Goal: Task Accomplishment & Management: Manage account settings

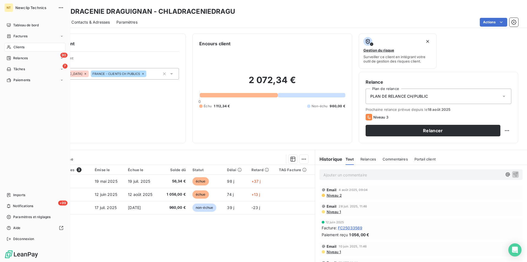
click at [20, 48] on span "Clients" at bounding box center [18, 47] width 11 height 5
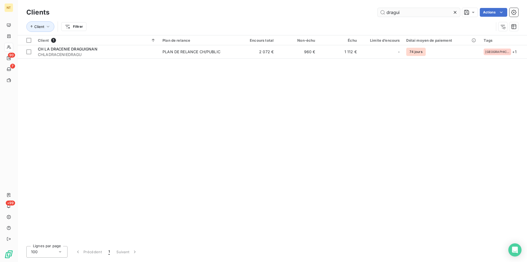
drag, startPoint x: 404, startPoint y: 11, endPoint x: 384, endPoint y: 11, distance: 20.6
click at [384, 11] on input "dragui" at bounding box center [418, 12] width 82 height 9
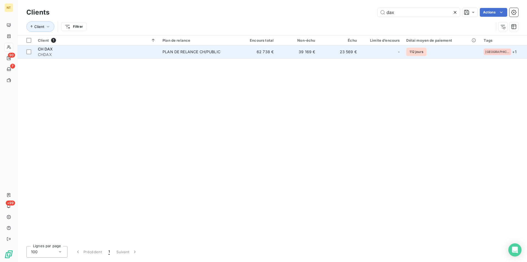
type input "dax"
click at [48, 49] on span "CH DAX" at bounding box center [45, 49] width 15 height 5
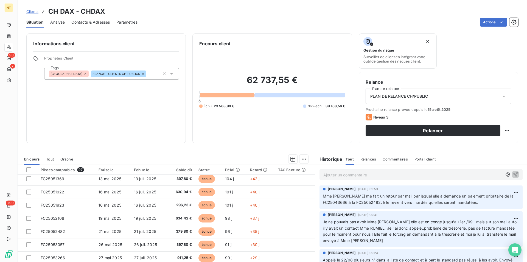
scroll to position [112, 0]
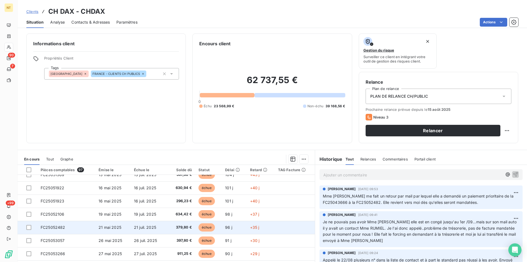
click at [68, 225] on td "FC25052482" at bounding box center [66, 227] width 58 height 13
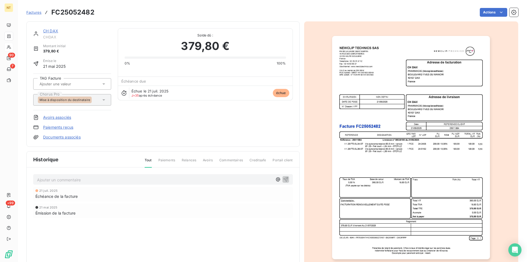
click at [38, 177] on p "Ajouter un commentaire ﻿" at bounding box center [154, 179] width 235 height 7
click at [283, 178] on icon "button" at bounding box center [285, 179] width 5 height 5
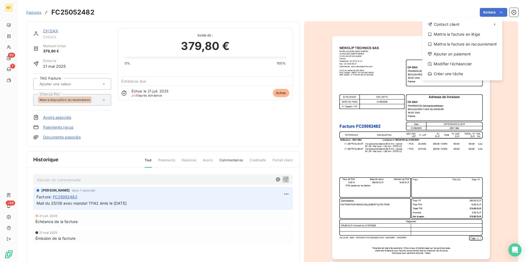
click at [496, 11] on html "NT 90 7 +99 Factures FC25052482 Actions Contact client Mettre la facture en lit…" at bounding box center [263, 131] width 527 height 262
click at [475, 34] on div "Mettre la facture en litige" at bounding box center [462, 34] width 76 height 9
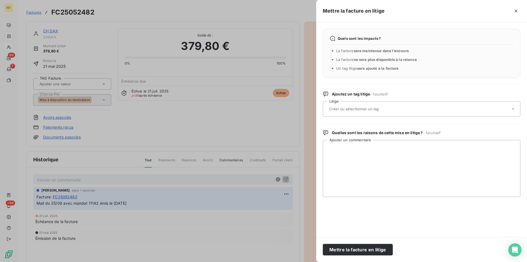
click at [379, 106] on div at bounding box center [418, 109] width 183 height 12
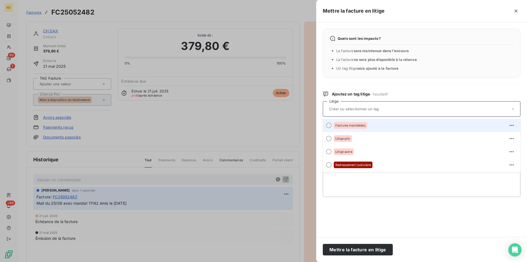
click at [328, 126] on div at bounding box center [328, 125] width 5 height 5
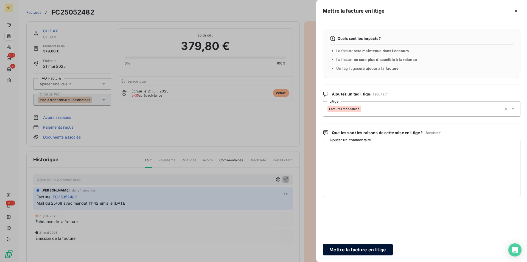
click at [339, 248] on button "Mettre la facture en litige" at bounding box center [357, 250] width 70 height 12
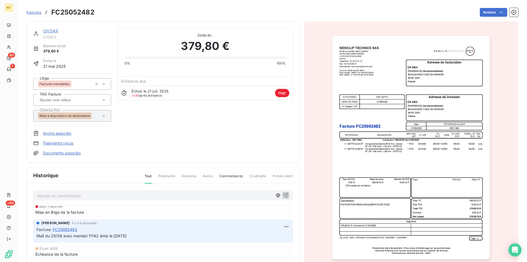
click at [49, 31] on link "CH DAX" at bounding box center [50, 31] width 15 height 5
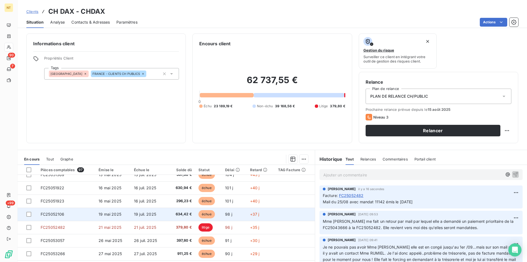
scroll to position [84, 0]
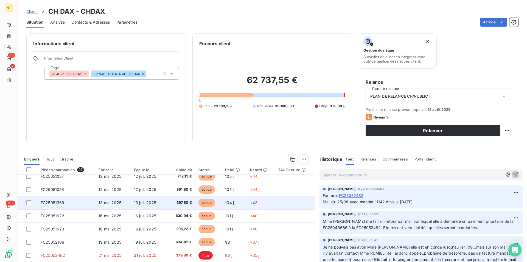
click at [88, 203] on td "FC25051369" at bounding box center [66, 202] width 58 height 13
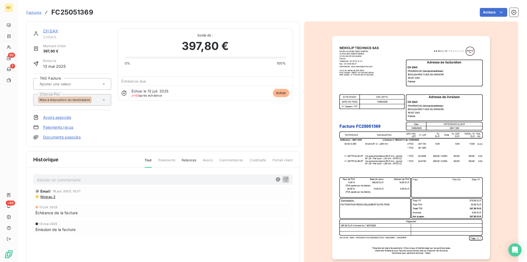
click at [53, 32] on link "CH DAX" at bounding box center [50, 31] width 15 height 5
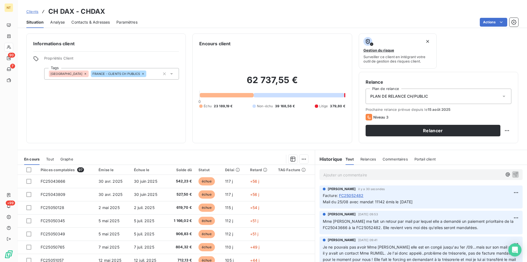
drag, startPoint x: 320, startPoint y: 201, endPoint x: 435, endPoint y: 199, distance: 114.9
click at [435, 199] on p "Mail du 25/08 avec mandat 11142 émis le [DATE]" at bounding box center [420, 202] width 196 height 6
copy span "Mail du 25/08 avec mandat 11142 émis le [DATE]"
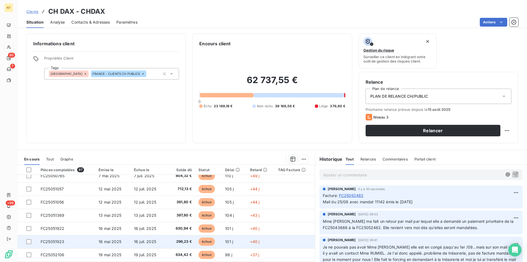
scroll to position [56, 0]
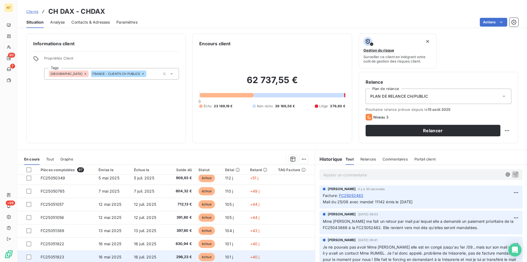
click at [70, 231] on td "FC25051369" at bounding box center [66, 230] width 58 height 13
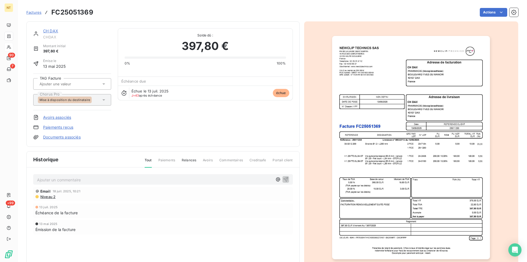
click at [66, 179] on p "Ajouter un commentaire ﻿" at bounding box center [154, 179] width 235 height 7
click at [98, 179] on span "Mail du 25/08 avec mandat 11142 émis le [DATE]" at bounding box center [82, 179] width 90 height 5
click at [111, 179] on span "Mail du 25/08 avec mandat 11146 et 111141 émis le [DATE]" at bounding box center [90, 179] width 107 height 5
click at [87, 180] on span "Mail du 25/08 avec mandat 11146 et 11141 émis le [DATE]" at bounding box center [89, 179] width 105 height 5
click at [283, 180] on icon "button" at bounding box center [285, 178] width 5 height 5
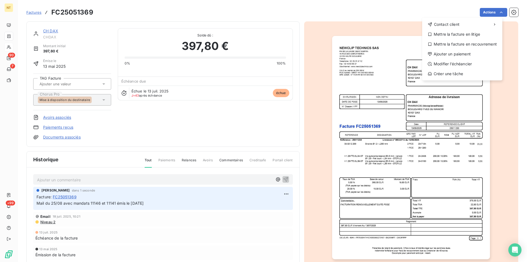
click at [496, 12] on html "NT 90 7 +99 Factures FC25051369 Actions Contact client Mettre la facture en lit…" at bounding box center [263, 131] width 527 height 262
click at [448, 35] on div "Mettre la facture en litige" at bounding box center [462, 34] width 76 height 9
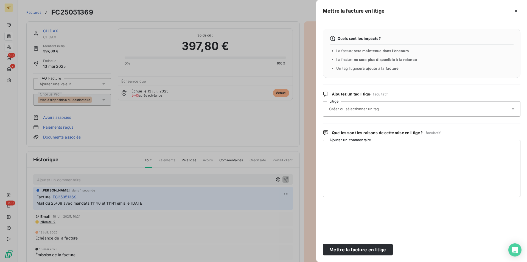
click at [353, 107] on input "text" at bounding box center [368, 108] width 80 height 5
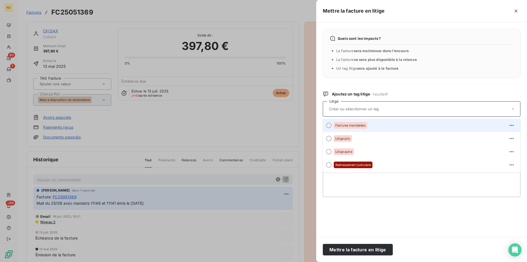
click at [328, 126] on div at bounding box center [328, 125] width 5 height 5
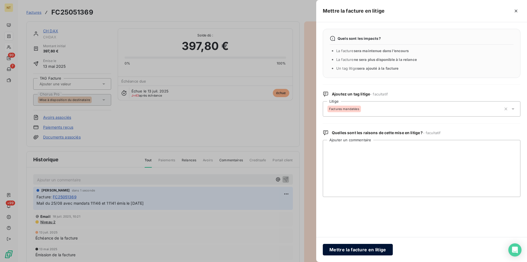
click at [359, 250] on button "Mettre la facture en litige" at bounding box center [357, 250] width 70 height 12
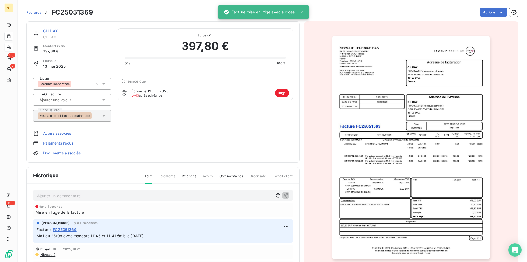
click at [48, 32] on link "CH DAX" at bounding box center [50, 31] width 15 height 5
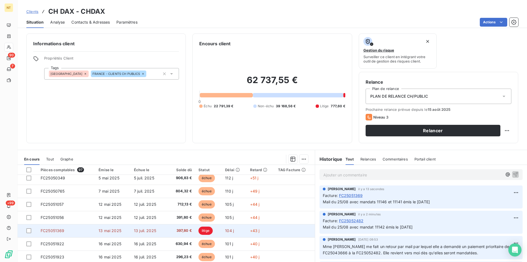
scroll to position [84, 0]
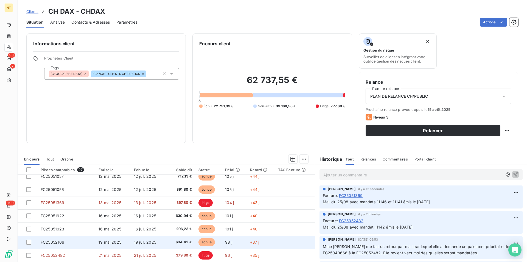
click at [65, 238] on td "FC25052106" at bounding box center [66, 242] width 58 height 13
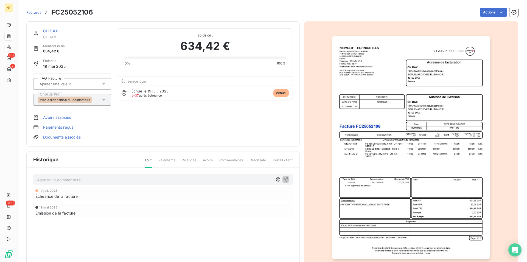
click at [53, 176] on p "Ajouter un commentaire ﻿" at bounding box center [154, 179] width 235 height 7
click at [97, 180] on span "Mail du 25/08 avec mandat 11142 émis le [DATE]" at bounding box center [82, 179] width 90 height 5
click at [283, 179] on icon "button" at bounding box center [285, 178] width 5 height 5
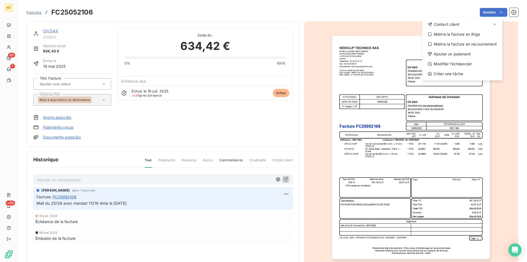
click at [498, 12] on html "NT 90 7 +99 Factures FC25052106 Actions Contact client Mettre la facture en lit…" at bounding box center [263, 131] width 527 height 262
click at [471, 33] on div "Mettre la facture en litige" at bounding box center [462, 34] width 76 height 9
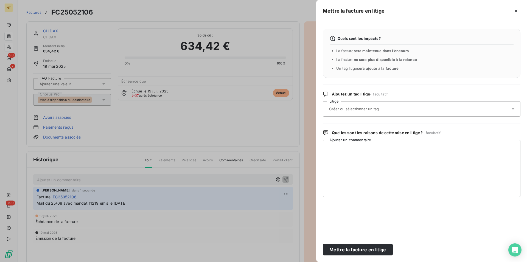
click at [387, 106] on div at bounding box center [418, 109] width 183 height 12
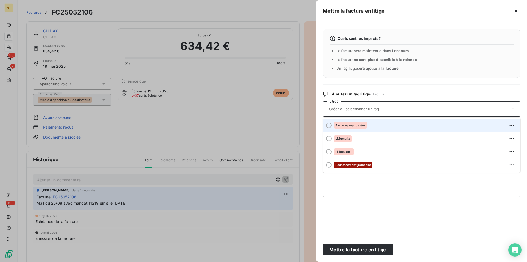
click at [329, 126] on div at bounding box center [328, 125] width 5 height 5
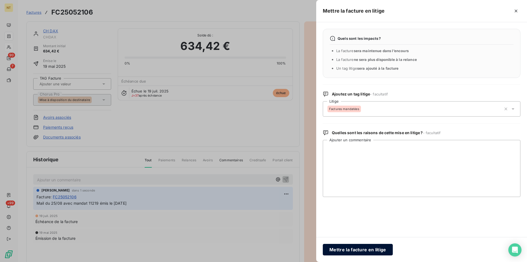
click at [345, 246] on button "Mettre la facture en litige" at bounding box center [357, 250] width 70 height 12
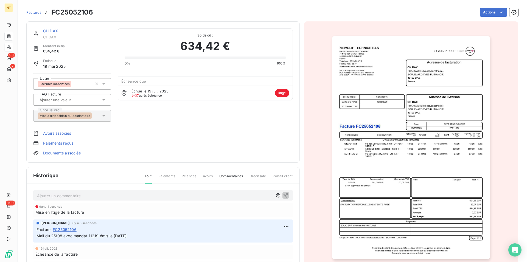
click at [47, 32] on link "CH DAX" at bounding box center [50, 31] width 15 height 5
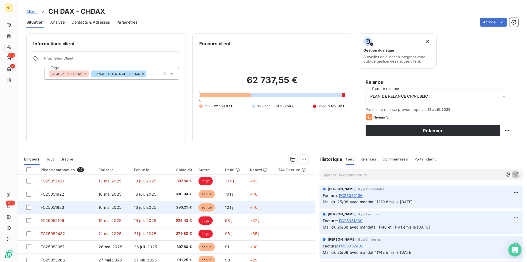
scroll to position [112, 0]
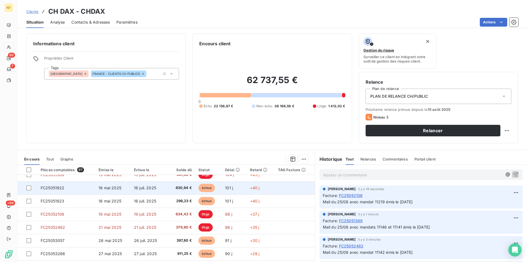
click at [67, 187] on td "FC25051922" at bounding box center [66, 187] width 58 height 13
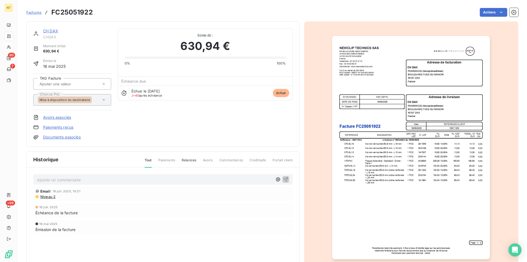
click at [53, 178] on p "Ajouter un commentaire ﻿" at bounding box center [154, 179] width 235 height 7
click at [87, 180] on span "Mail du 25/08 avec mandat 11142 émis le [DATE]" at bounding box center [82, 179] width 90 height 5
click at [99, 179] on span "Mail du 25/08 avec mandats 11142 émis le [DATE]" at bounding box center [83, 179] width 92 height 5
click at [283, 179] on icon "button" at bounding box center [285, 179] width 5 height 5
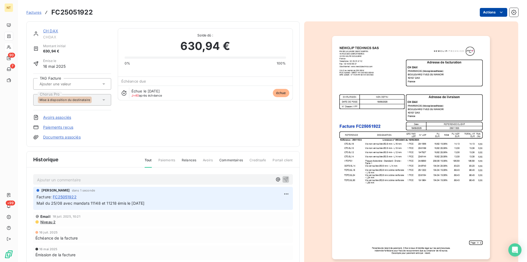
click at [496, 10] on html "NT 90 7 +99 Factures FC25051922 Actions CH DAX CHDAX Montant initial 630,94 € É…" at bounding box center [263, 131] width 527 height 262
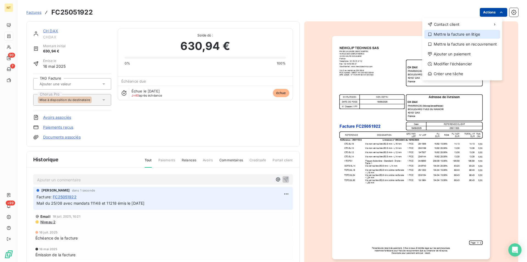
click at [461, 33] on div "Mettre la facture en litige" at bounding box center [462, 34] width 76 height 9
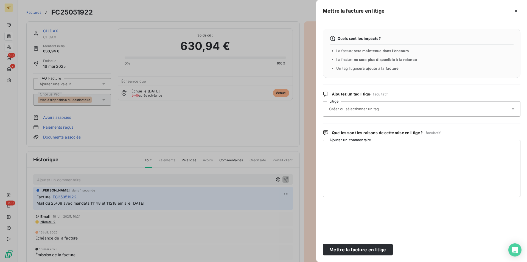
click at [394, 111] on input "text" at bounding box center [368, 108] width 80 height 5
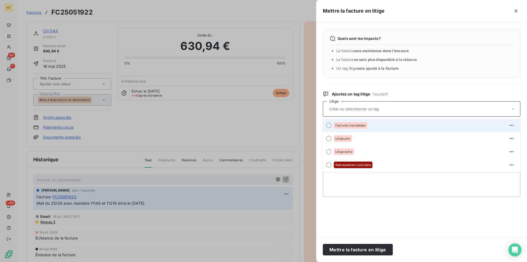
click at [328, 126] on div at bounding box center [328, 125] width 5 height 5
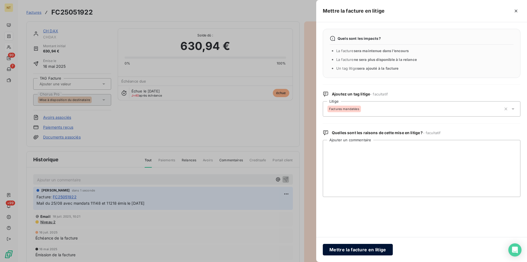
click at [344, 249] on button "Mettre la facture en litige" at bounding box center [357, 250] width 70 height 12
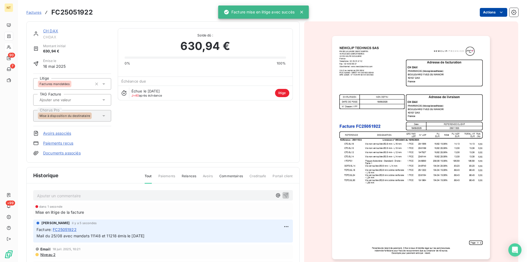
click at [50, 33] on link "CH DAX" at bounding box center [50, 31] width 15 height 5
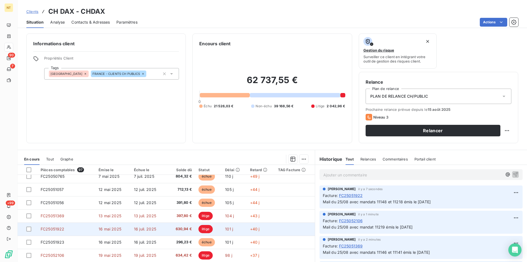
scroll to position [84, 0]
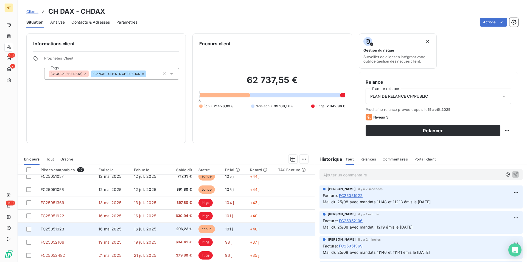
click at [67, 229] on td "FC25051923" at bounding box center [66, 228] width 58 height 13
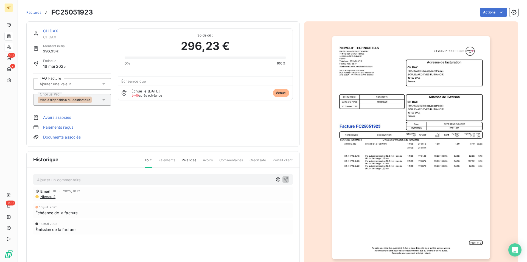
click at [60, 178] on p "Ajouter un commentaire ﻿" at bounding box center [154, 179] width 235 height 7
click at [98, 180] on span "Mail du 25/08 avec mandat 11142 émis le [DATE]" at bounding box center [82, 179] width 90 height 5
click at [283, 179] on icon "button" at bounding box center [285, 179] width 5 height 5
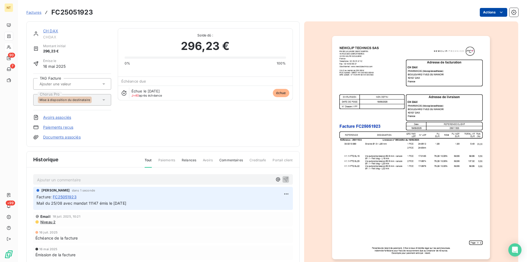
click at [496, 14] on html "NT 90 7 +99 Factures FC25051923 Actions CH DAX CHDAX Montant initial 296,23 € É…" at bounding box center [263, 131] width 527 height 262
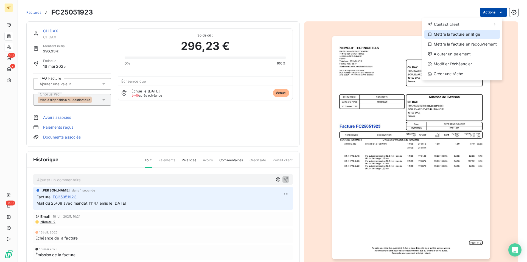
click at [461, 36] on div "Mettre la facture en litige" at bounding box center [462, 34] width 76 height 9
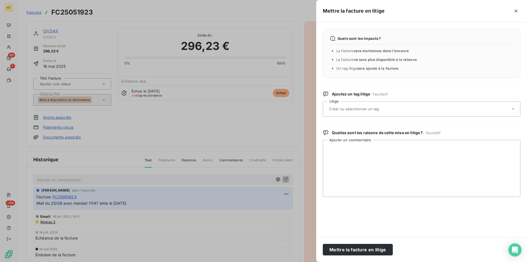
click at [364, 106] on div at bounding box center [418, 109] width 183 height 12
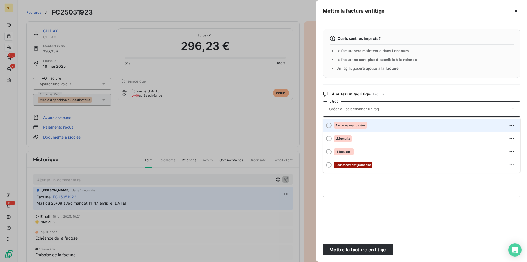
click at [329, 125] on div at bounding box center [328, 125] width 5 height 5
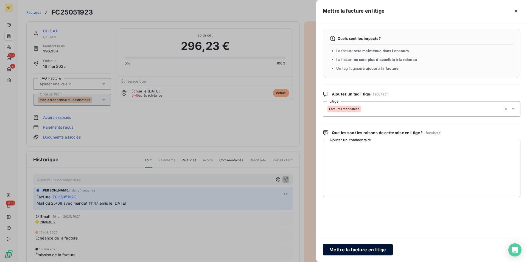
click at [354, 249] on button "Mettre la facture en litige" at bounding box center [357, 250] width 70 height 12
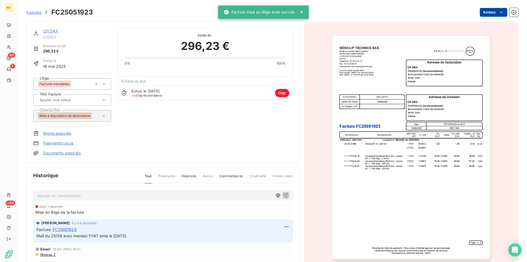
click at [52, 31] on link "CH DAX" at bounding box center [50, 31] width 15 height 5
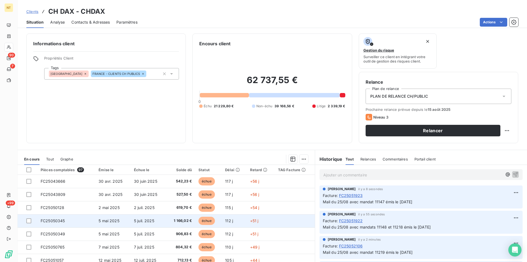
click at [59, 223] on span "FC25050345" at bounding box center [53, 220] width 24 height 5
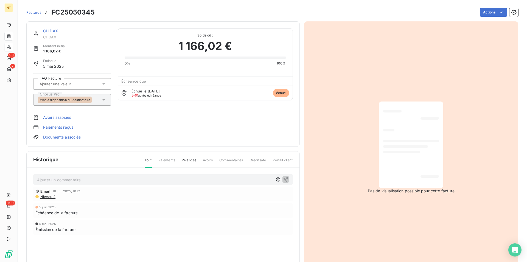
click at [72, 180] on p "Ajouter un commentaire ﻿" at bounding box center [154, 179] width 235 height 7
click at [97, 180] on span "Mail du 25/08 avec mandat 11142 émis le [DATE]" at bounding box center [82, 179] width 90 height 5
click at [283, 178] on icon "button" at bounding box center [285, 178] width 5 height 5
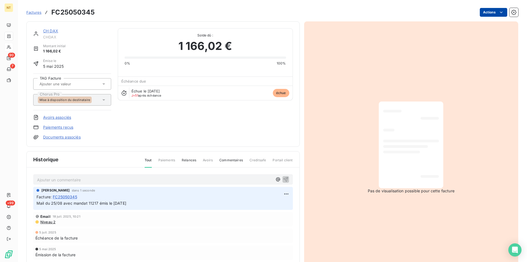
click at [496, 11] on html "NT 90 7 +99 Factures FC25050345 Actions CH DAX CHDAX Montant initial 1 166,02 €…" at bounding box center [263, 131] width 527 height 262
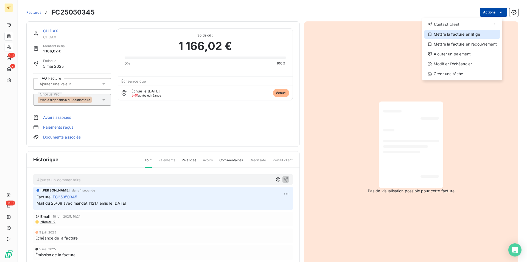
click at [458, 33] on div "Mettre la facture en litige" at bounding box center [462, 34] width 76 height 9
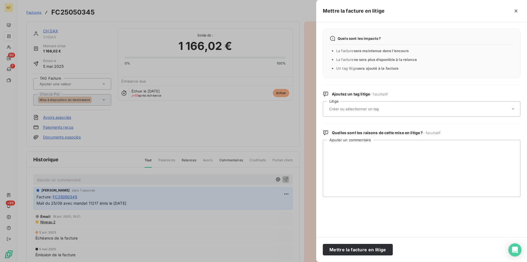
click at [356, 107] on div at bounding box center [418, 109] width 183 height 12
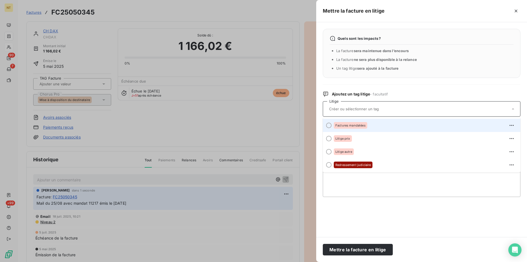
click at [328, 126] on div at bounding box center [328, 125] width 5 height 5
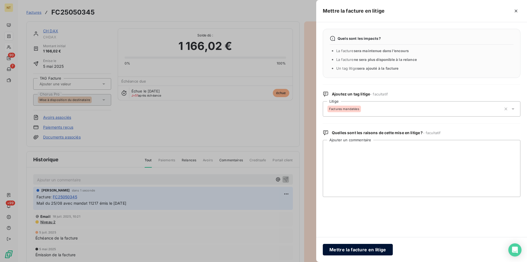
click at [345, 249] on button "Mettre la facture en litige" at bounding box center [357, 250] width 70 height 12
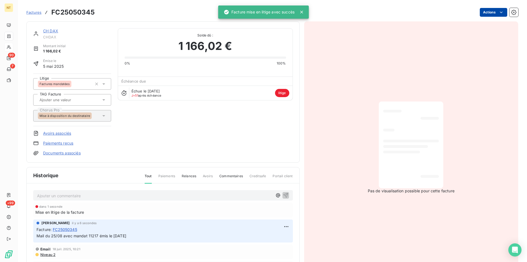
click at [49, 32] on link "CH DAX" at bounding box center [50, 31] width 15 height 5
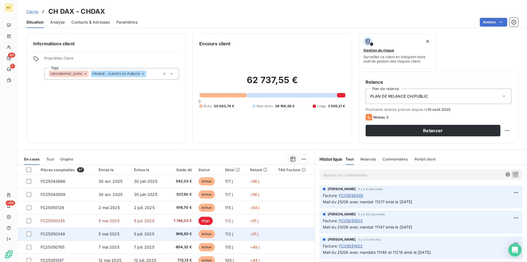
click at [61, 232] on span "FC25050349" at bounding box center [53, 233] width 25 height 5
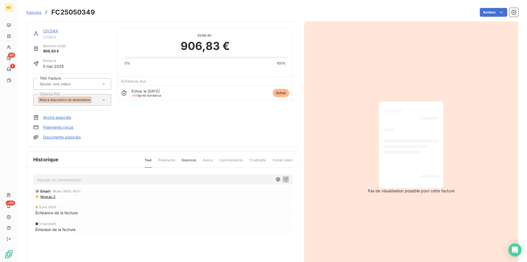
click at [56, 178] on p "Ajouter un commentaire ﻿" at bounding box center [154, 179] width 235 height 7
click at [87, 178] on span "Mail du 25/08 avec mandat 11142 émis le [DATE]" at bounding box center [82, 179] width 90 height 5
click at [99, 179] on span "Mail du 25/08 avec mandats 11142 émis le [DATE]" at bounding box center [83, 179] width 92 height 5
click at [284, 178] on icon "button" at bounding box center [285, 179] width 5 height 5
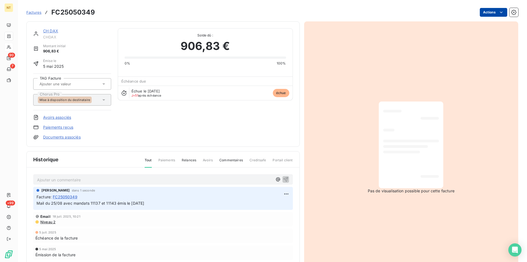
click at [494, 13] on html "NT 90 7 +99 Factures FC25050349 Actions CH DAX CHDAX Montant initial 906,83 € É…" at bounding box center [263, 131] width 527 height 262
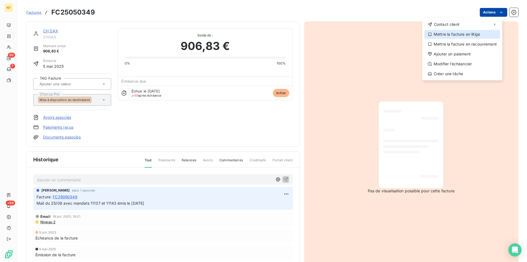
click at [457, 36] on div "Mettre la facture en litige" at bounding box center [462, 34] width 76 height 9
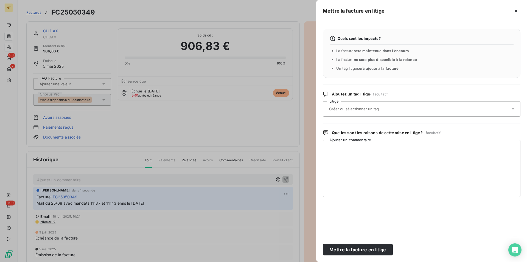
click at [361, 109] on input "text" at bounding box center [368, 108] width 80 height 5
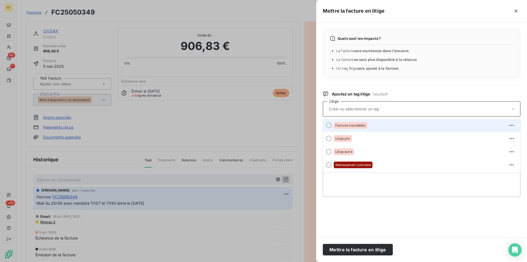
click at [327, 125] on div at bounding box center [328, 125] width 5 height 5
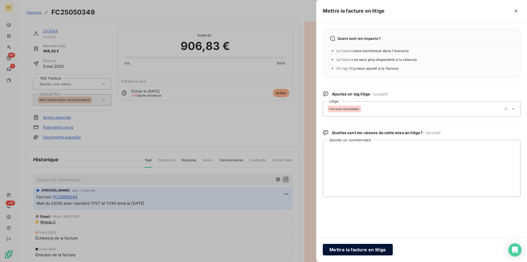
click at [355, 247] on button "Mettre la facture en litige" at bounding box center [357, 250] width 70 height 12
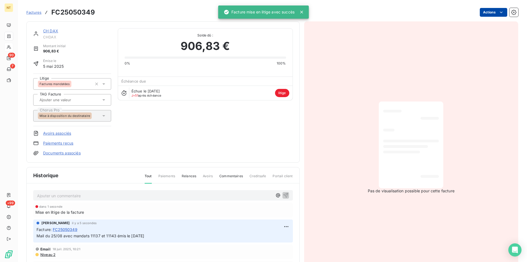
click at [50, 30] on link "CH DAX" at bounding box center [50, 31] width 15 height 5
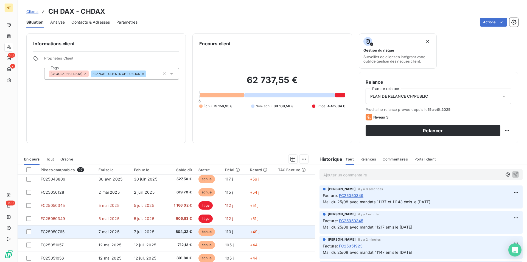
scroll to position [28, 0]
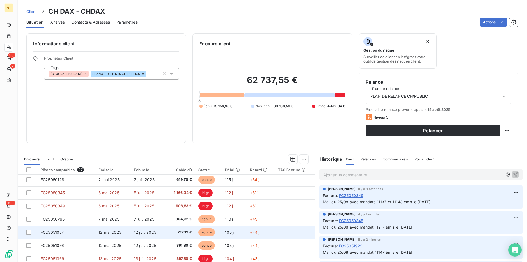
click at [65, 230] on td "FC25051057" at bounding box center [66, 232] width 58 height 13
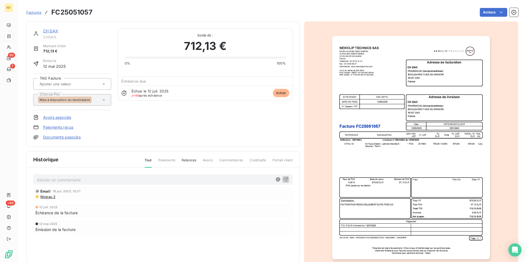
click at [75, 179] on p "Ajouter un commentaire ﻿" at bounding box center [154, 179] width 235 height 7
click at [97, 179] on span "Mail du 25/08 avec mandat 11142 émis le [DATE]" at bounding box center [82, 179] width 90 height 5
click at [283, 178] on icon "button" at bounding box center [285, 178] width 5 height 5
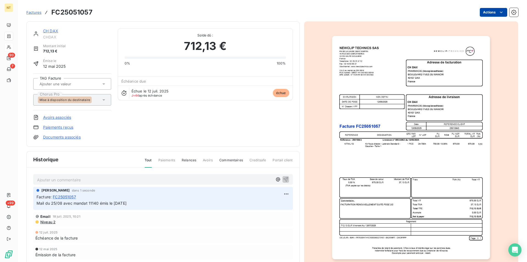
click at [496, 13] on html "NT 90 7 +99 Factures FC25051057 Actions CH DAX CHDAX Montant initial 712,13 € É…" at bounding box center [263, 131] width 527 height 262
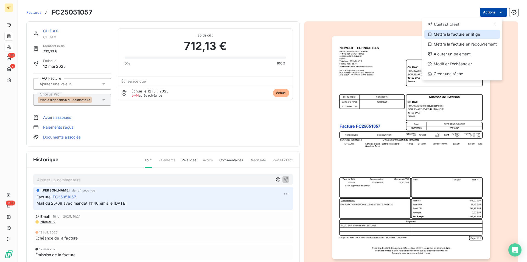
click at [467, 34] on div "Mettre la facture en litige" at bounding box center [462, 34] width 76 height 9
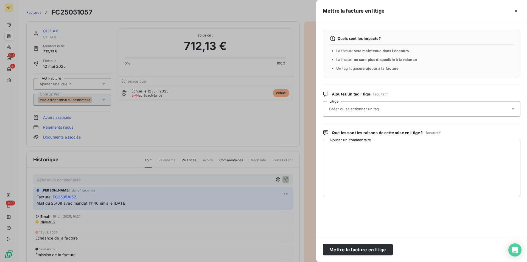
click at [364, 109] on input "text" at bounding box center [368, 108] width 80 height 5
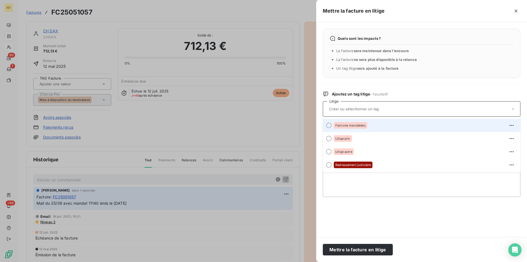
click at [329, 126] on div at bounding box center [328, 125] width 5 height 5
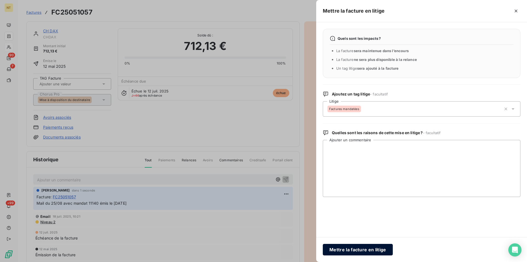
click at [341, 250] on button "Mettre la facture en litige" at bounding box center [357, 250] width 70 height 12
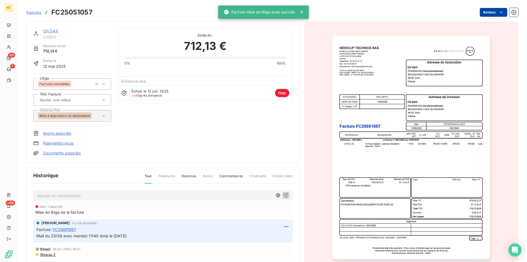
click at [50, 31] on link "CH DAX" at bounding box center [50, 31] width 15 height 5
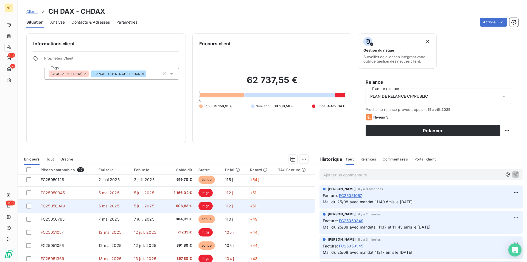
scroll to position [56, 0]
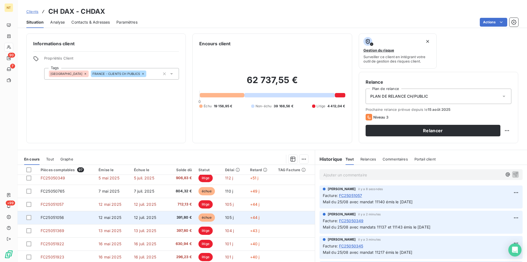
click at [62, 217] on span "FC25051056" at bounding box center [53, 217] width 24 height 5
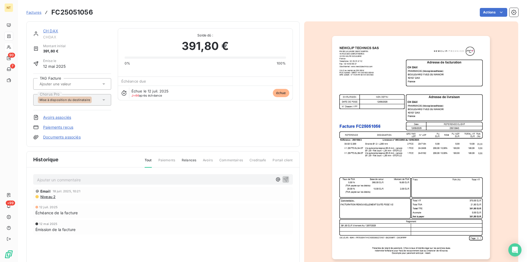
click at [68, 179] on p "Ajouter un commentaire ﻿" at bounding box center [154, 179] width 235 height 7
click at [87, 179] on span "Mail du 25/08 avec mandat 11142 émis le [DATE]" at bounding box center [82, 179] width 90 height 5
click at [100, 179] on span "Mail du 25/08 avec mandats 11142 émis le [DATE]" at bounding box center [83, 179] width 92 height 5
click at [283, 179] on icon "button" at bounding box center [285, 178] width 5 height 5
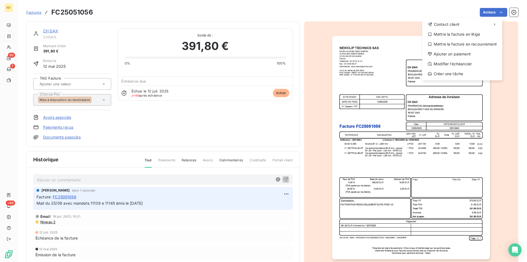
click at [496, 11] on html "NT 90 7 +99 Factures FC25051056 Actions Contact client Mettre la facture en lit…" at bounding box center [263, 131] width 527 height 262
click at [462, 34] on div "Mettre la facture en litige" at bounding box center [462, 34] width 76 height 9
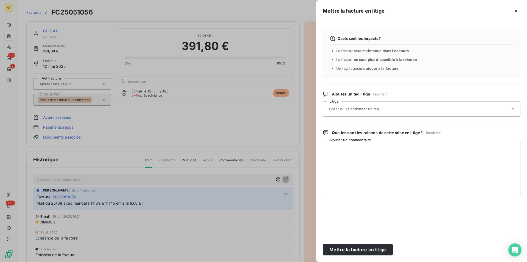
click at [383, 112] on div at bounding box center [418, 109] width 183 height 12
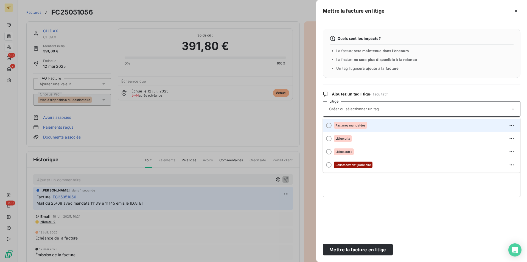
click at [329, 125] on div at bounding box center [328, 125] width 5 height 5
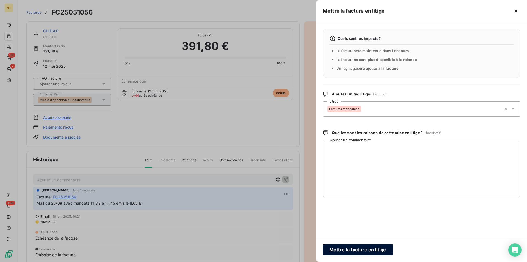
click at [350, 246] on button "Mettre la facture en litige" at bounding box center [357, 250] width 70 height 12
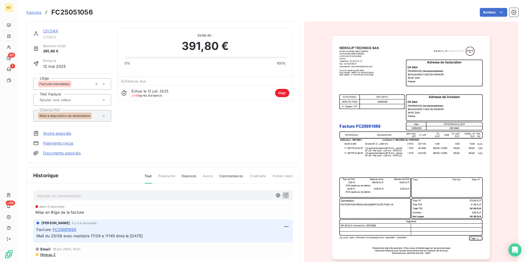
click at [51, 32] on link "CH DAX" at bounding box center [50, 31] width 15 height 5
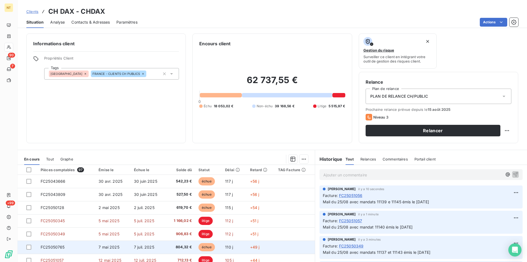
click at [72, 246] on td "FC25050765" at bounding box center [66, 246] width 58 height 13
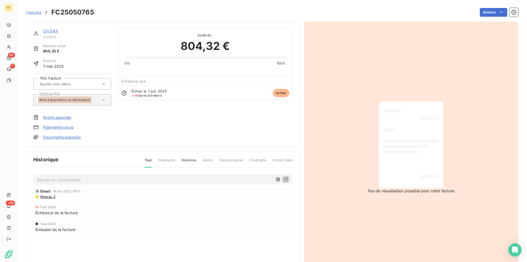
click at [66, 177] on p "Ajouter un commentaire ﻿" at bounding box center [154, 179] width 235 height 7
click at [98, 180] on span "Mail du 25/08 avec mandat 11142 émis le [DATE]" at bounding box center [82, 179] width 90 height 5
click at [87, 180] on span "Mail du 25/08 avec mandat 11138 et 11144 émis le [DATE]" at bounding box center [90, 179] width 106 height 5
click at [283, 179] on icon "button" at bounding box center [285, 178] width 5 height 5
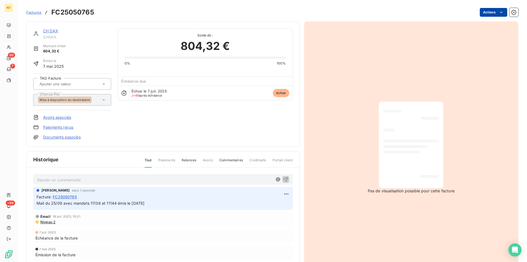
click at [496, 11] on html "NT 90 7 +99 Factures FC25050765 Actions CH DAX CHDAX Montant initial 804,32 € É…" at bounding box center [263, 131] width 527 height 262
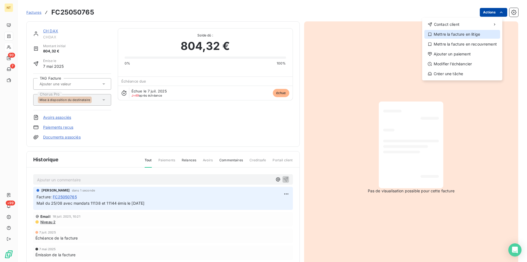
click at [464, 32] on div "Mettre la facture en litige" at bounding box center [462, 34] width 76 height 9
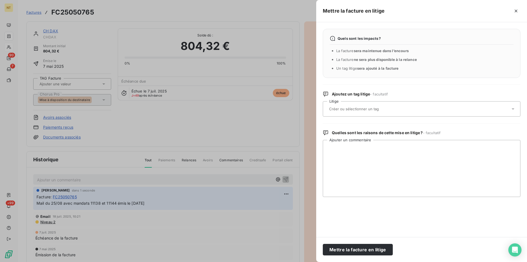
click at [383, 107] on div at bounding box center [418, 109] width 183 height 12
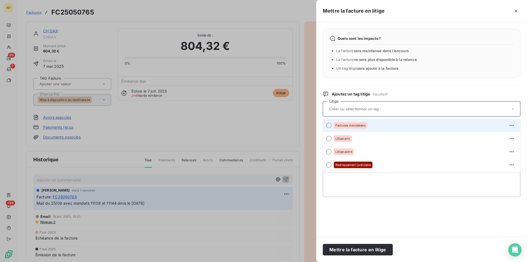
click at [329, 126] on div at bounding box center [328, 125] width 5 height 5
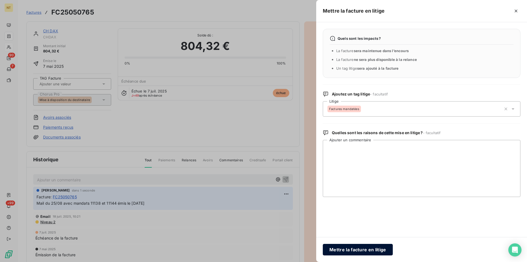
click at [349, 248] on button "Mettre la facture en litige" at bounding box center [357, 250] width 70 height 12
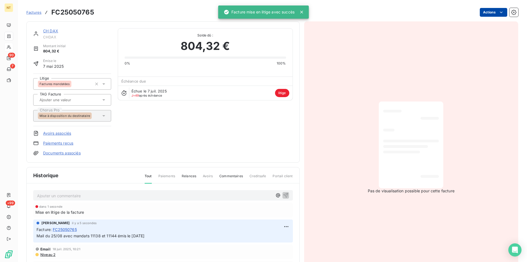
click at [53, 32] on link "CH DAX" at bounding box center [50, 31] width 15 height 5
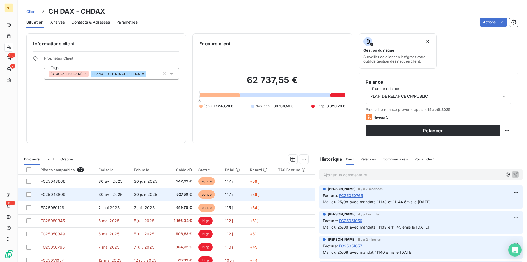
click at [73, 193] on td "FC25043809" at bounding box center [66, 194] width 58 height 13
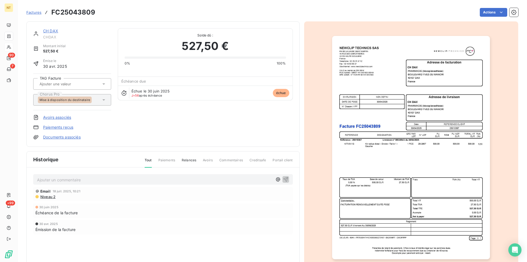
click at [69, 178] on p "Ajouter un commentaire ﻿" at bounding box center [154, 179] width 235 height 7
click at [97, 179] on span "Mail du 25/08 avec mandat 11142 émis le [DATE]" at bounding box center [82, 179] width 90 height 5
click at [284, 178] on icon "button" at bounding box center [285, 179] width 5 height 5
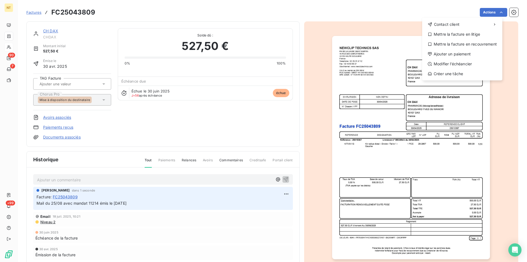
click at [497, 13] on html "NT 90 7 +99 Factures FC25043809 Actions Contact client Mettre la facture en lit…" at bounding box center [263, 131] width 527 height 262
click at [466, 36] on div "Mettre la facture en litige" at bounding box center [462, 34] width 76 height 9
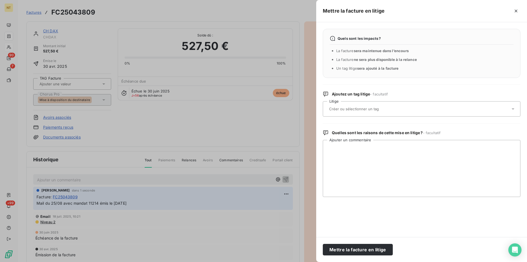
click at [371, 109] on input "text" at bounding box center [368, 108] width 80 height 5
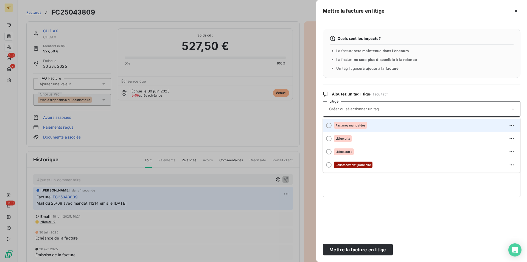
click at [329, 125] on div at bounding box center [328, 125] width 5 height 5
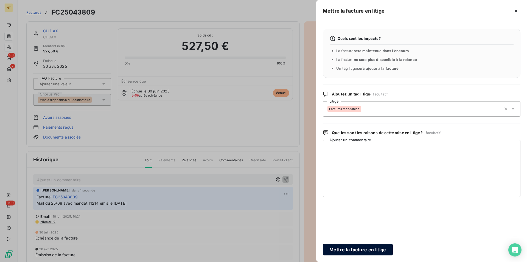
click at [350, 248] on button "Mettre la facture en litige" at bounding box center [357, 250] width 70 height 12
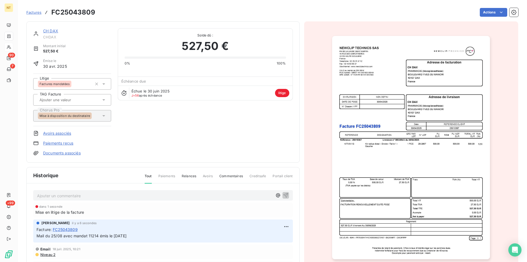
click at [55, 30] on link "CH DAX" at bounding box center [50, 31] width 15 height 5
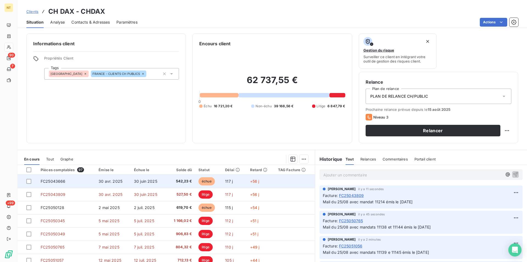
click at [61, 181] on span "FC25043666" at bounding box center [53, 181] width 25 height 5
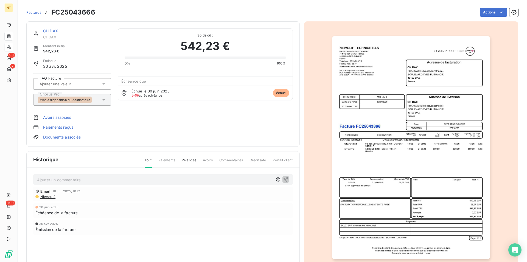
click at [67, 180] on p "Ajouter un commentaire ﻿" at bounding box center [154, 179] width 235 height 7
click at [99, 181] on span "Mail du 25/08 avec mandat 11142 émis le [DATE]" at bounding box center [82, 179] width 90 height 5
click at [283, 180] on icon "button" at bounding box center [285, 178] width 5 height 5
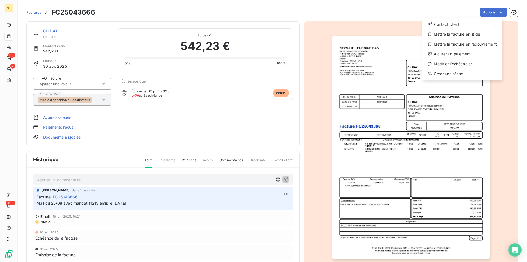
click at [495, 12] on html "NT 90 7 +99 Factures FC25043666 Actions Contact client Mettre la facture en lit…" at bounding box center [263, 131] width 527 height 262
click at [466, 34] on div "Mettre la facture en litige" at bounding box center [462, 34] width 76 height 9
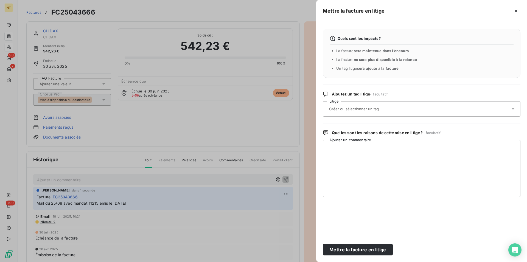
click at [361, 110] on input "text" at bounding box center [368, 108] width 80 height 5
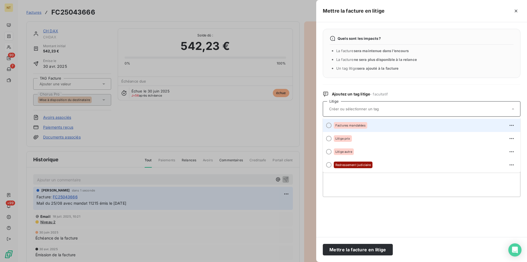
click at [328, 125] on div at bounding box center [328, 125] width 5 height 5
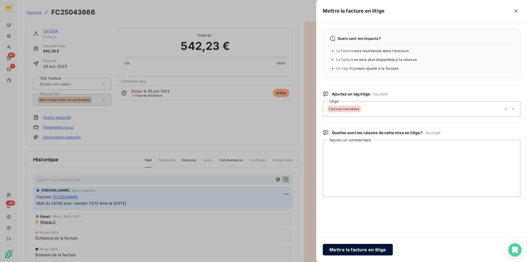
click at [343, 250] on button "Mettre la facture en litige" at bounding box center [357, 250] width 70 height 12
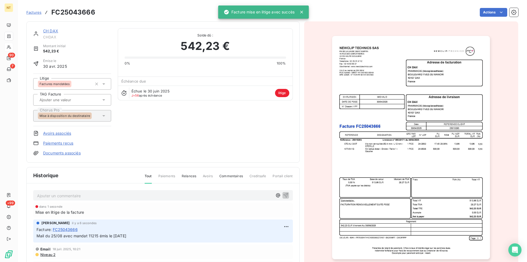
click at [51, 32] on link "CH DAX" at bounding box center [50, 31] width 15 height 5
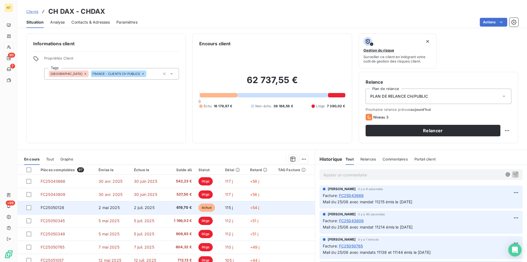
click at [70, 206] on td "FC25050128" at bounding box center [66, 207] width 58 height 13
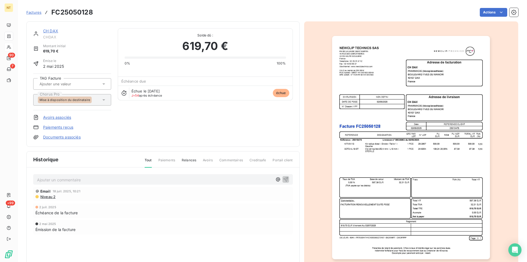
click at [54, 180] on p "Ajouter un commentaire ﻿" at bounding box center [154, 179] width 235 height 7
click at [98, 180] on span "Mail du 25/08 avec mandat 11142 émis le [DATE]" at bounding box center [82, 179] width 90 height 5
click at [283, 177] on icon "button" at bounding box center [285, 178] width 5 height 5
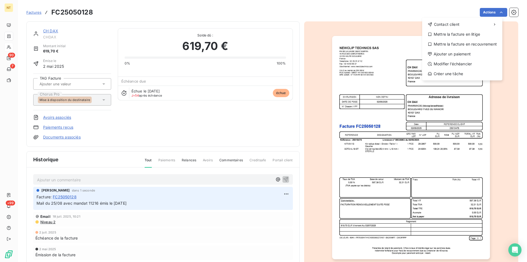
click at [496, 11] on html "NT 90 7 +99 Factures FC25050128 Actions Contact client Mettre la facture en lit…" at bounding box center [263, 131] width 527 height 262
click at [452, 33] on div "Mettre la facture en litige" at bounding box center [462, 34] width 76 height 9
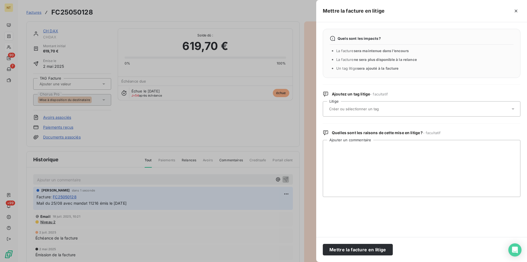
click at [358, 107] on input "text" at bounding box center [368, 108] width 80 height 5
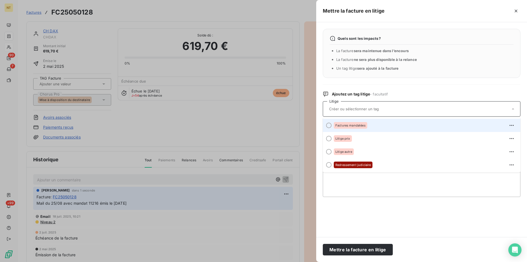
click at [329, 126] on div at bounding box center [328, 125] width 5 height 5
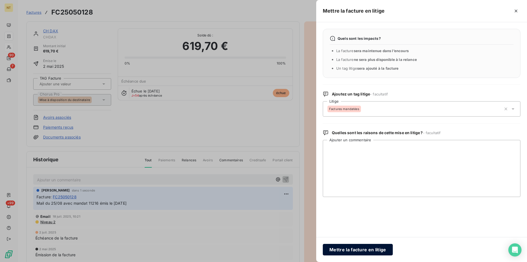
click at [349, 250] on button "Mettre la facture en litige" at bounding box center [357, 250] width 70 height 12
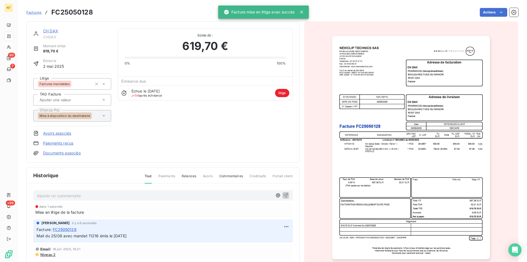
click at [53, 32] on link "CH DAX" at bounding box center [50, 31] width 15 height 5
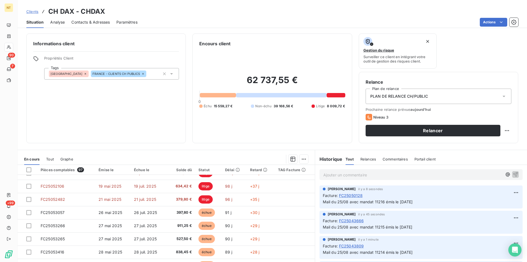
click at [323, 174] on p "Ajouter un commentaire ﻿" at bounding box center [412, 174] width 179 height 7
click at [383, 175] on p "Au retour des mandats le 25/08 "" at bounding box center [412, 174] width 179 height 6
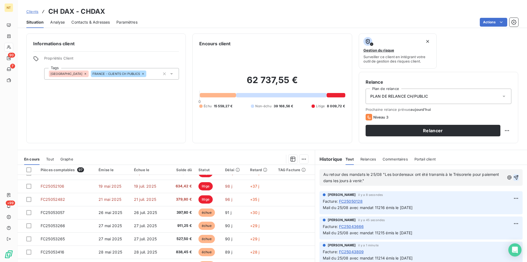
click at [513, 177] on icon "button" at bounding box center [515, 177] width 5 height 5
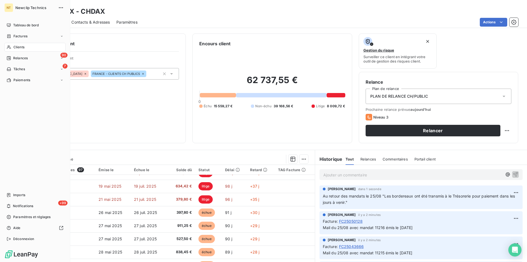
click at [18, 47] on span "Clients" at bounding box center [18, 47] width 11 height 5
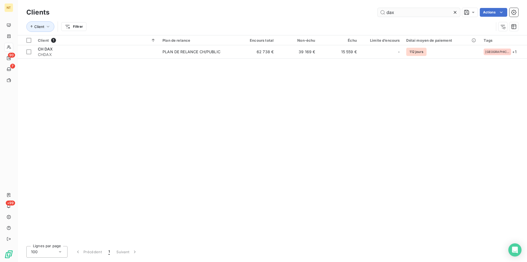
drag, startPoint x: 393, startPoint y: 13, endPoint x: 384, endPoint y: 12, distance: 8.5
click at [384, 12] on input "dax" at bounding box center [418, 12] width 82 height 9
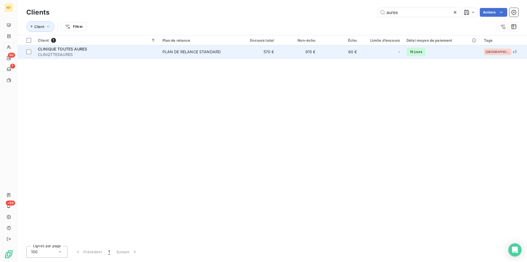
type input "aures"
click at [82, 53] on span "CLINQTTESAURES" at bounding box center [97, 54] width 118 height 5
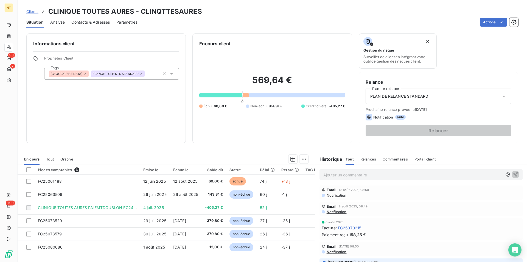
click at [94, 23] on span "Contacts & Adresses" at bounding box center [90, 21] width 38 height 5
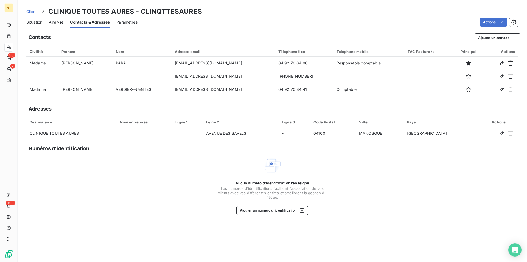
click at [30, 21] on span "Situation" at bounding box center [34, 21] width 16 height 5
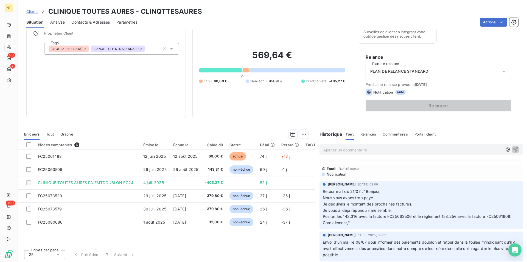
scroll to position [56, 0]
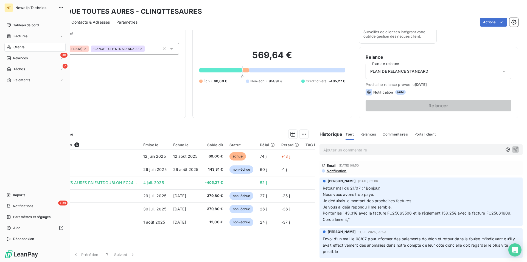
click at [17, 47] on span "Clients" at bounding box center [18, 47] width 11 height 5
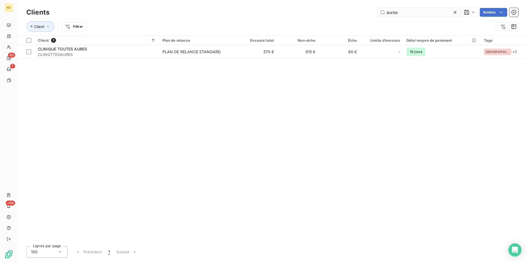
drag, startPoint x: 396, startPoint y: 13, endPoint x: 384, endPoint y: 10, distance: 12.2
click at [384, 10] on input "aures" at bounding box center [418, 12] width 82 height 9
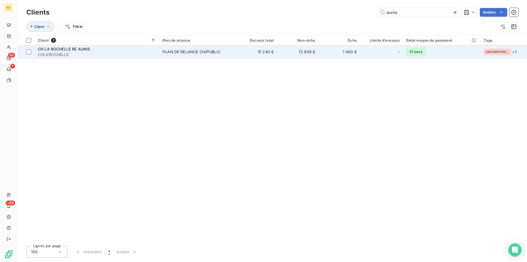
type input "aunis"
click at [75, 50] on span "CH LA ROCHELLE RE AUNIS" at bounding box center [64, 49] width 52 height 5
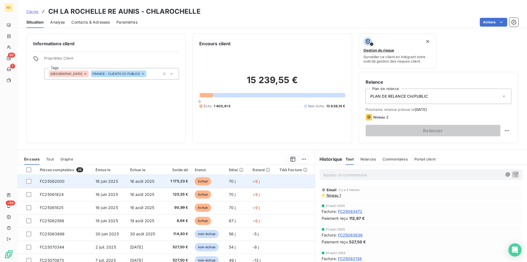
click at [54, 182] on span "FC25062000" at bounding box center [52, 181] width 25 height 5
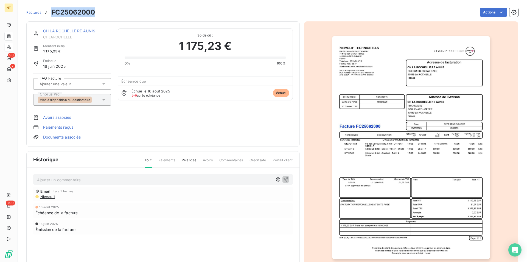
drag, startPoint x: 52, startPoint y: 11, endPoint x: 98, endPoint y: 10, distance: 46.1
click at [98, 10] on div "Factures FC25062000 Actions" at bounding box center [271, 13] width 491 height 12
copy h3 "FC25062000"
click at [69, 31] on link "CH LA ROCHELLE RE AUNIS" at bounding box center [69, 31] width 52 height 5
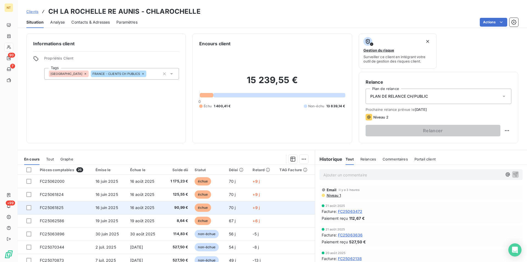
click at [57, 210] on span "FC25061825" at bounding box center [52, 207] width 24 height 5
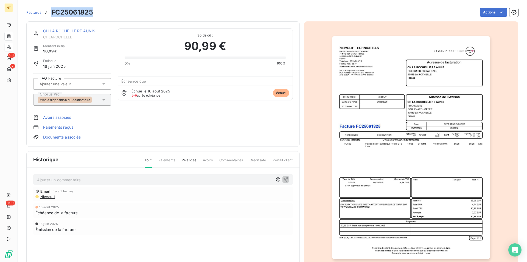
drag, startPoint x: 51, startPoint y: 11, endPoint x: 91, endPoint y: 14, distance: 40.7
click at [91, 14] on div "Factures FC25061825" at bounding box center [59, 12] width 67 height 10
copy h3 "FC25061825"
click at [74, 32] on link "CH LA ROCHELLE RE AUNIS" at bounding box center [69, 31] width 52 height 5
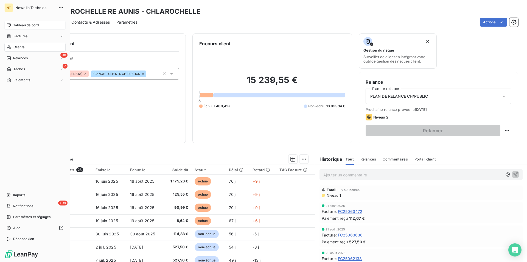
click at [35, 24] on span "Tableau de bord" at bounding box center [26, 25] width 26 height 5
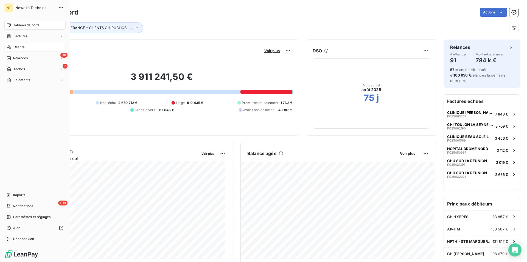
click at [26, 48] on div "Clients" at bounding box center [34, 47] width 61 height 9
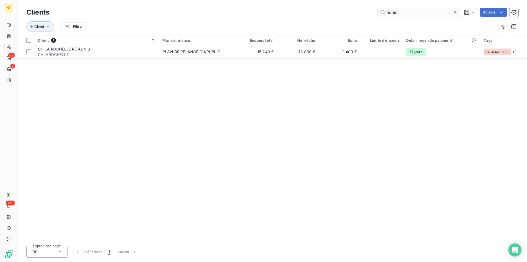
drag, startPoint x: 403, startPoint y: 11, endPoint x: 387, endPoint y: 9, distance: 15.7
click at [387, 9] on input "aunis" at bounding box center [418, 12] width 82 height 9
type input "a"
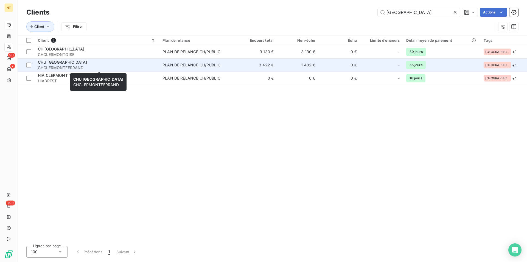
type input "[GEOGRAPHIC_DATA]"
click at [70, 64] on span "CHU [GEOGRAPHIC_DATA]" at bounding box center [62, 62] width 49 height 5
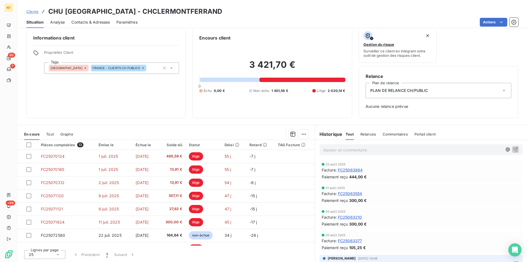
scroll to position [76, 0]
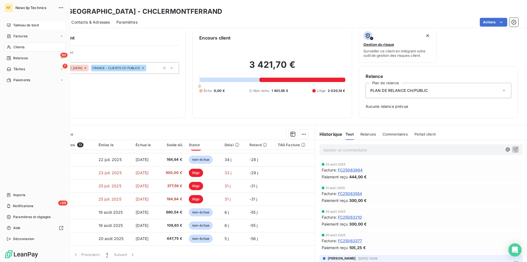
click at [24, 45] on span "Clients" at bounding box center [18, 47] width 11 height 5
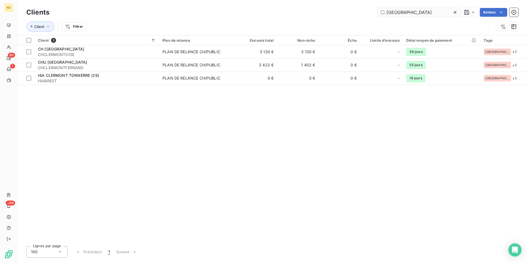
drag, startPoint x: 405, startPoint y: 12, endPoint x: 378, endPoint y: 13, distance: 26.6
click at [378, 13] on input "[GEOGRAPHIC_DATA]" at bounding box center [418, 12] width 82 height 9
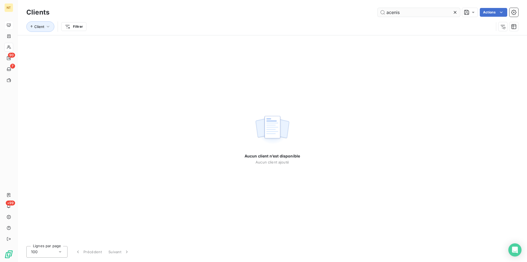
click at [388, 10] on input "acenis" at bounding box center [418, 12] width 82 height 9
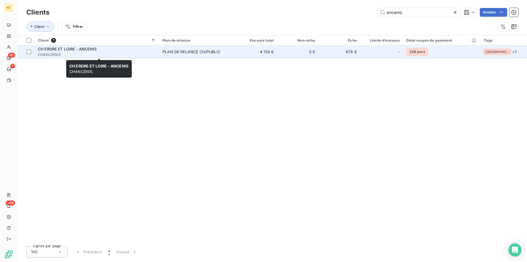
type input "ancenis"
click at [75, 52] on span "CHANCENIS" at bounding box center [97, 54] width 118 height 5
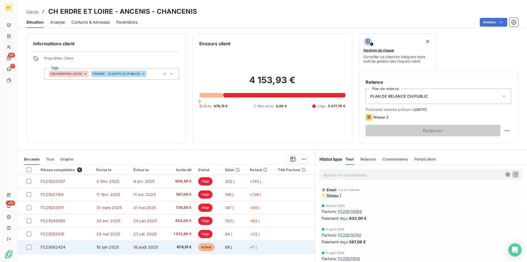
click at [64, 244] on td "FC25062424" at bounding box center [65, 246] width 56 height 13
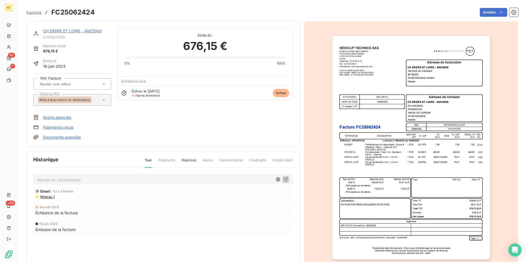
click at [55, 180] on p "Ajouter un commentaire ﻿" at bounding box center [154, 179] width 235 height 7
click at [77, 179] on span "Suite à ma relance N2 facture mandatée" at bounding box center [74, 179] width 75 height 5
click at [159, 181] on p "Suite à ma relance N2 le 25/08 retour mail avec facture mandatée" at bounding box center [154, 179] width 235 height 6
click at [170, 179] on span "Suite à ma relance N2 le 25/08 retour mail avec facture mandatée : 2 n° 7337 et…" at bounding box center [130, 179] width 186 height 5
click at [284, 178] on icon "button" at bounding box center [285, 179] width 5 height 5
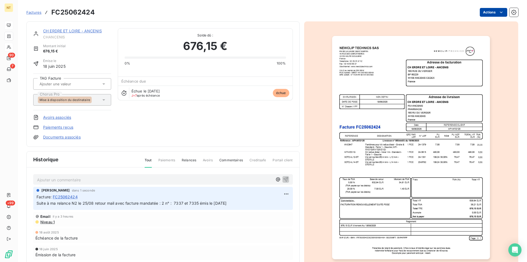
click at [497, 12] on html "NT 90 7 +99 Factures FC25062424 Actions CH ERDRE ET LOIRE - ANCENIS CHANCENIS M…" at bounding box center [263, 131] width 527 height 262
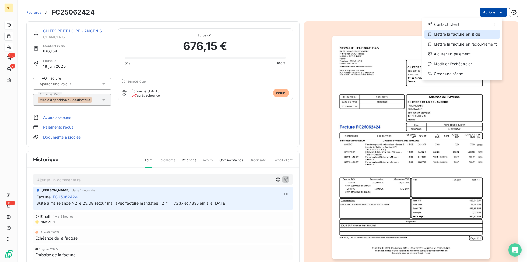
click at [473, 32] on div "Mettre la facture en litige" at bounding box center [462, 34] width 76 height 9
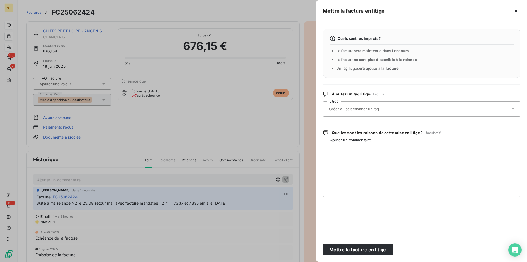
click at [357, 109] on input "text" at bounding box center [368, 108] width 80 height 5
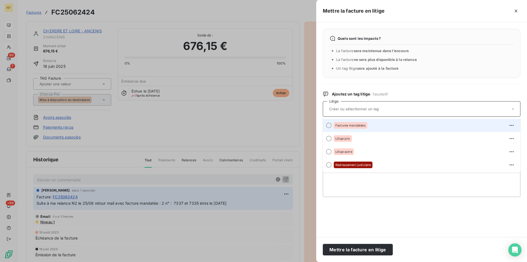
click at [328, 126] on div at bounding box center [328, 125] width 5 height 5
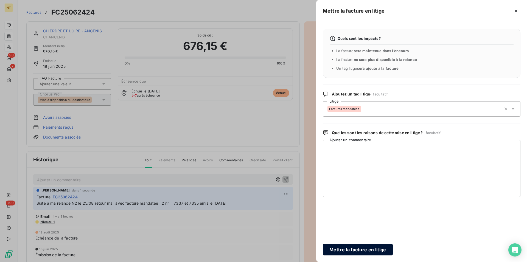
click at [343, 250] on button "Mettre la facture en litige" at bounding box center [357, 250] width 70 height 12
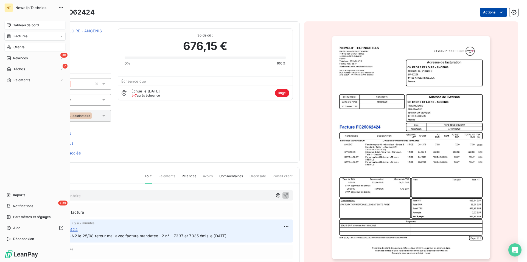
click at [16, 46] on span "Clients" at bounding box center [18, 47] width 11 height 5
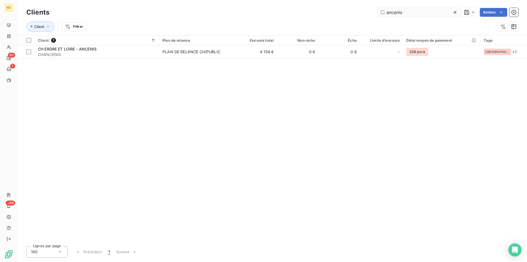
drag, startPoint x: 408, startPoint y: 11, endPoint x: 379, endPoint y: 13, distance: 28.9
click at [379, 13] on input "ancenis" at bounding box center [418, 12] width 82 height 9
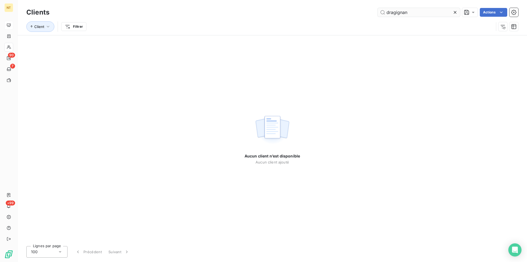
click at [394, 14] on input "dragignan" at bounding box center [418, 12] width 82 height 9
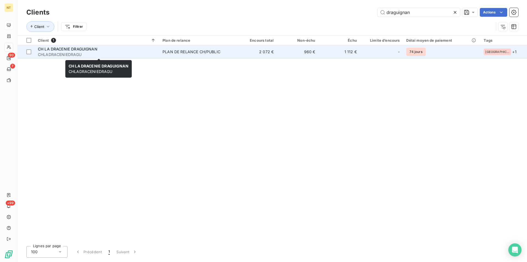
type input "draguignan"
click at [78, 50] on span "CH LA DRACENIE DRAGUIGNAN" at bounding box center [68, 49] width 60 height 5
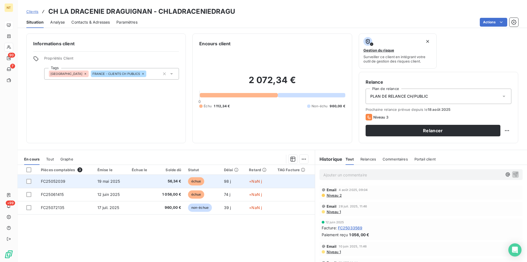
click at [61, 182] on span "FC25052039" at bounding box center [53, 181] width 25 height 5
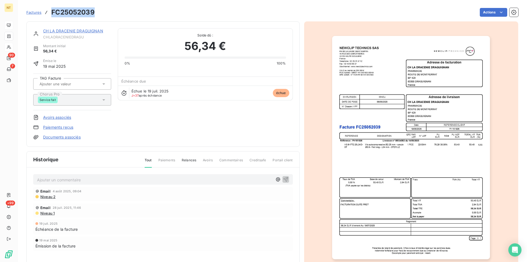
drag, startPoint x: 51, startPoint y: 13, endPoint x: 101, endPoint y: 13, distance: 49.9
click at [101, 13] on div "Factures FC25052039 Actions" at bounding box center [271, 13] width 491 height 12
copy h3 "FC25052039"
click at [83, 30] on link "CH LA DRACENIE DRAGUIGNAN" at bounding box center [73, 31] width 60 height 5
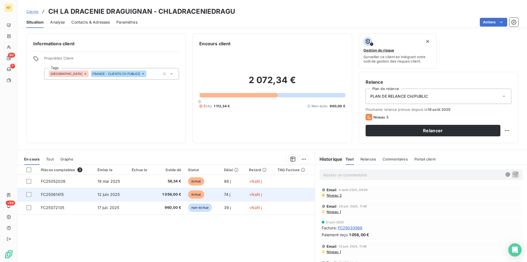
click at [63, 194] on span "FC25061415" at bounding box center [52, 194] width 23 height 5
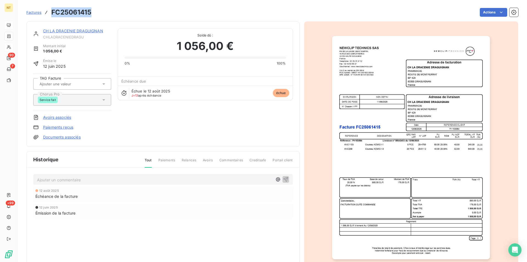
drag, startPoint x: 52, startPoint y: 12, endPoint x: 91, endPoint y: 12, distance: 38.7
click at [91, 12] on h3 "FC25061415" at bounding box center [71, 12] width 40 height 10
copy h3 "FC25061415"
click at [72, 33] on link "CH LA DRACENIE DRAGUIGNAN" at bounding box center [73, 31] width 60 height 5
